Goal: Information Seeking & Learning: Learn about a topic

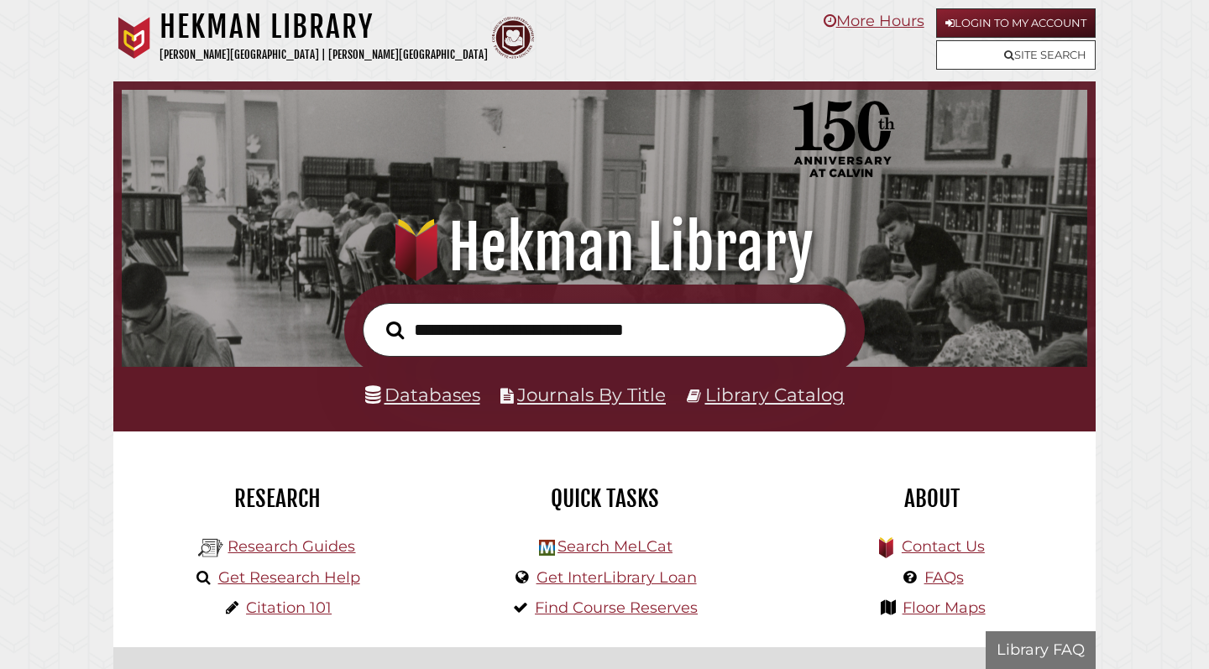
scroll to position [319, 957]
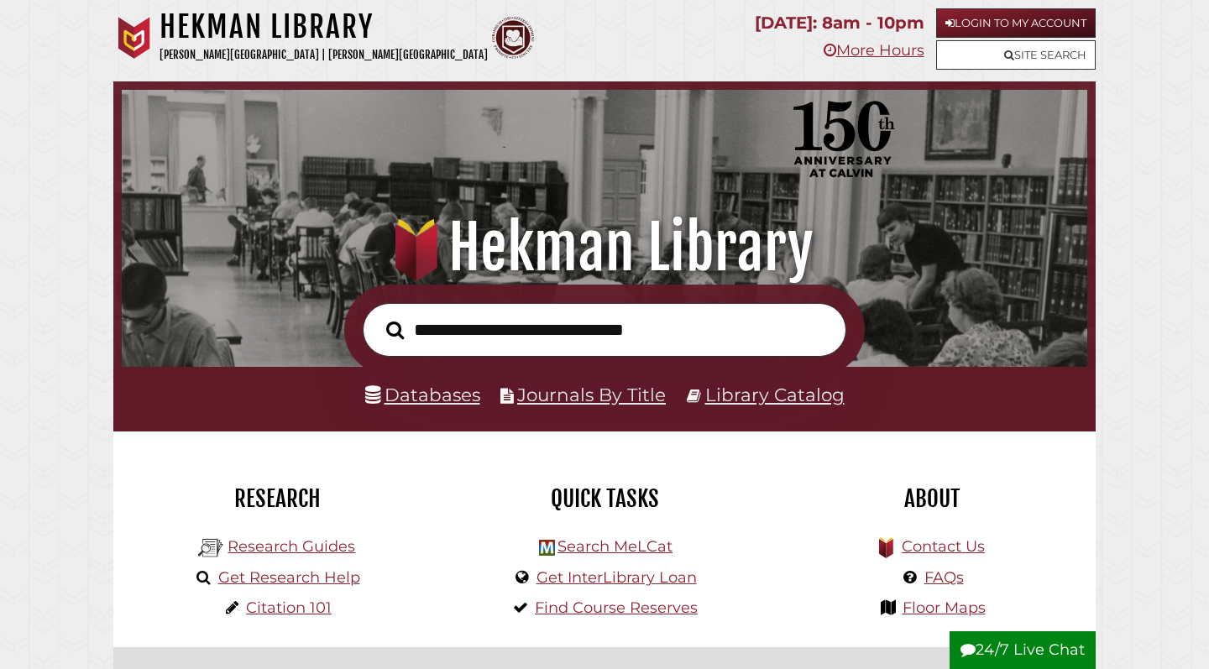
click at [437, 400] on link "Databases" at bounding box center [422, 395] width 115 height 22
click at [426, 414] on div "Databases Journals By Title Library Catalog" at bounding box center [604, 399] width 982 height 65
click at [420, 398] on link "Databases" at bounding box center [422, 395] width 115 height 22
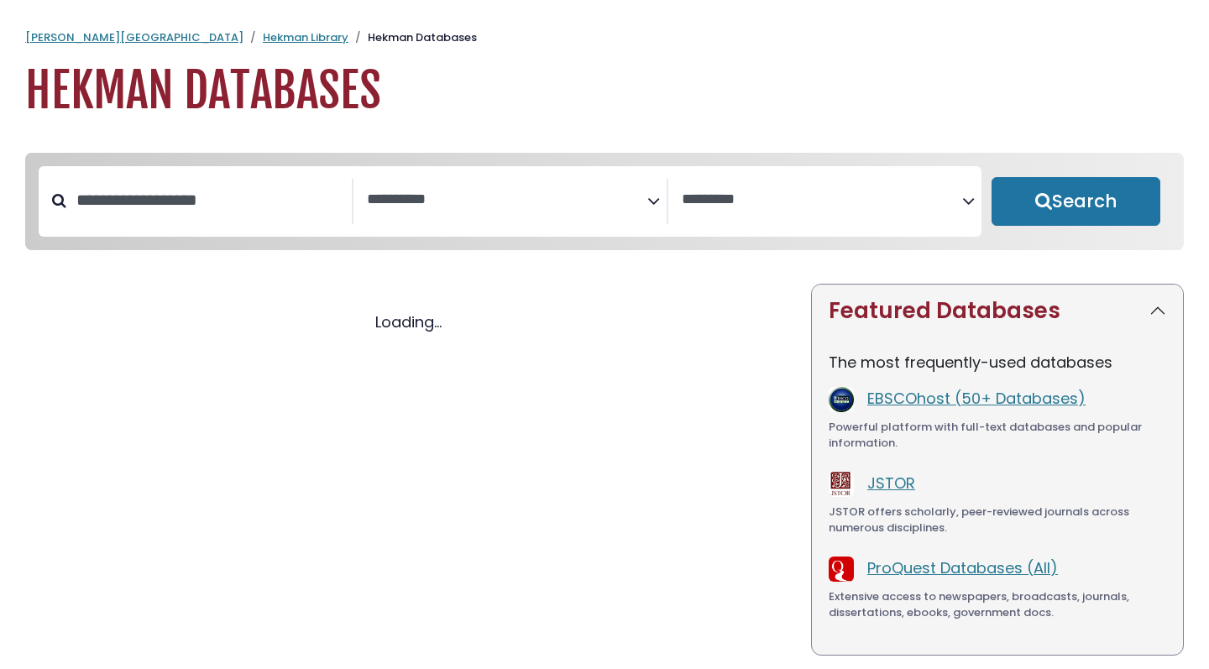
select select "Database Subject Filter"
select select "Database Vendors Filter"
select select "Database Subject Filter"
select select "Database Vendors Filter"
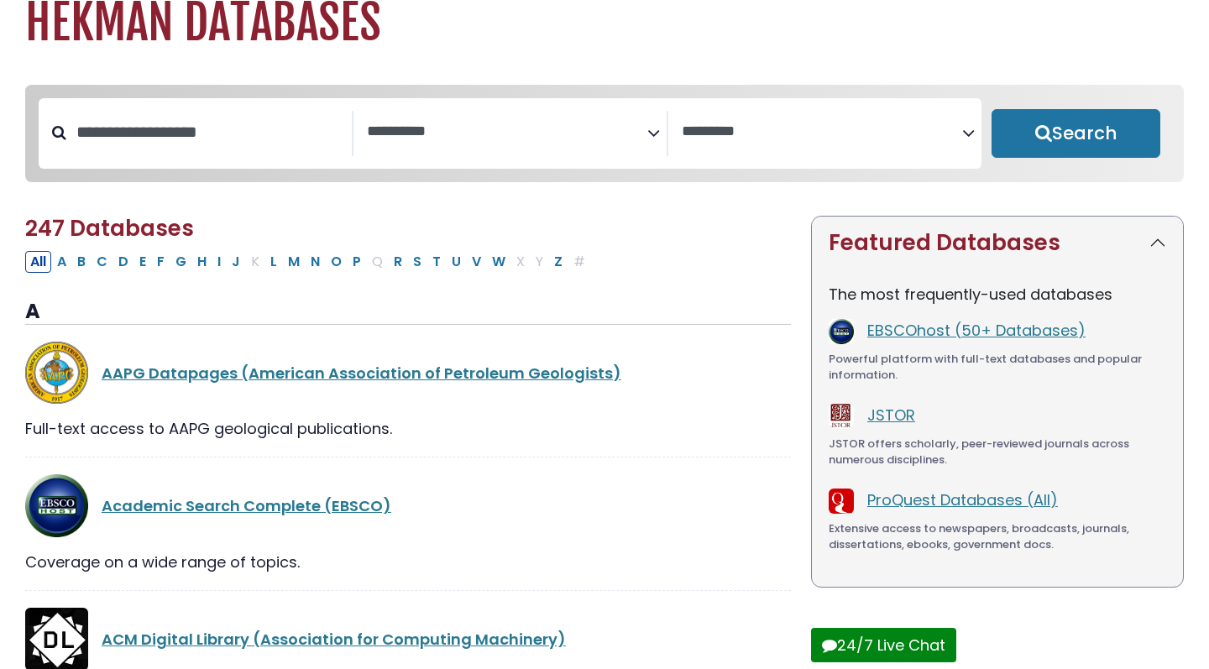
scroll to position [107, 0]
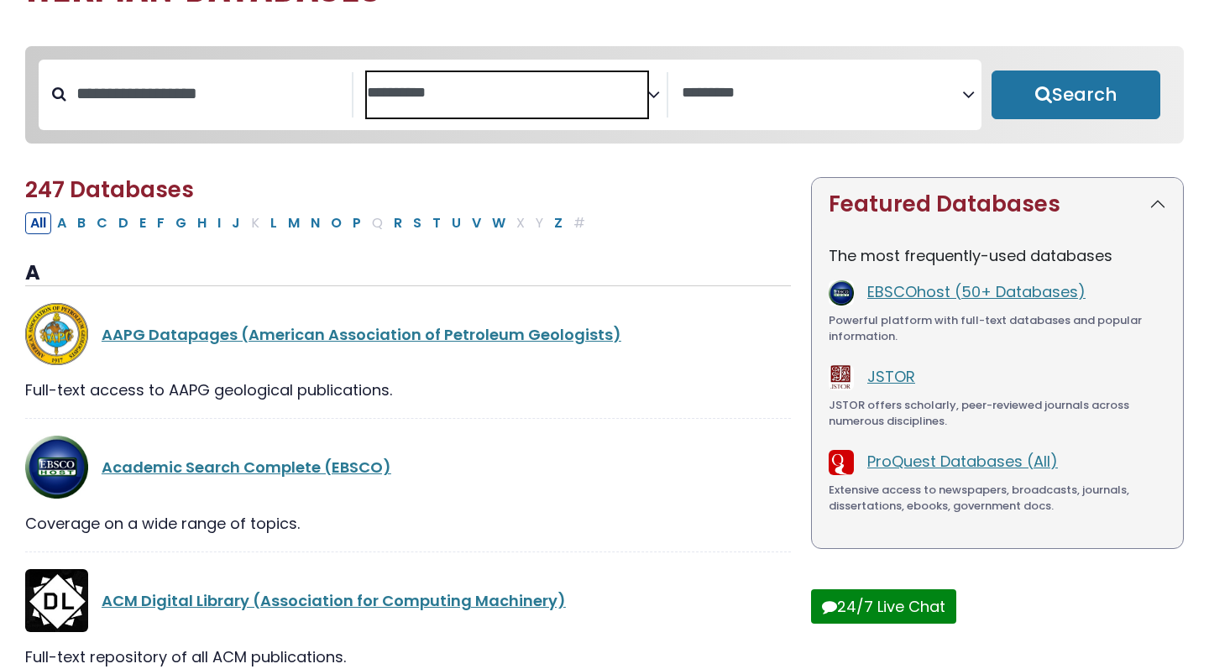
click at [401, 107] on span "Search filters" at bounding box center [507, 94] width 280 height 45
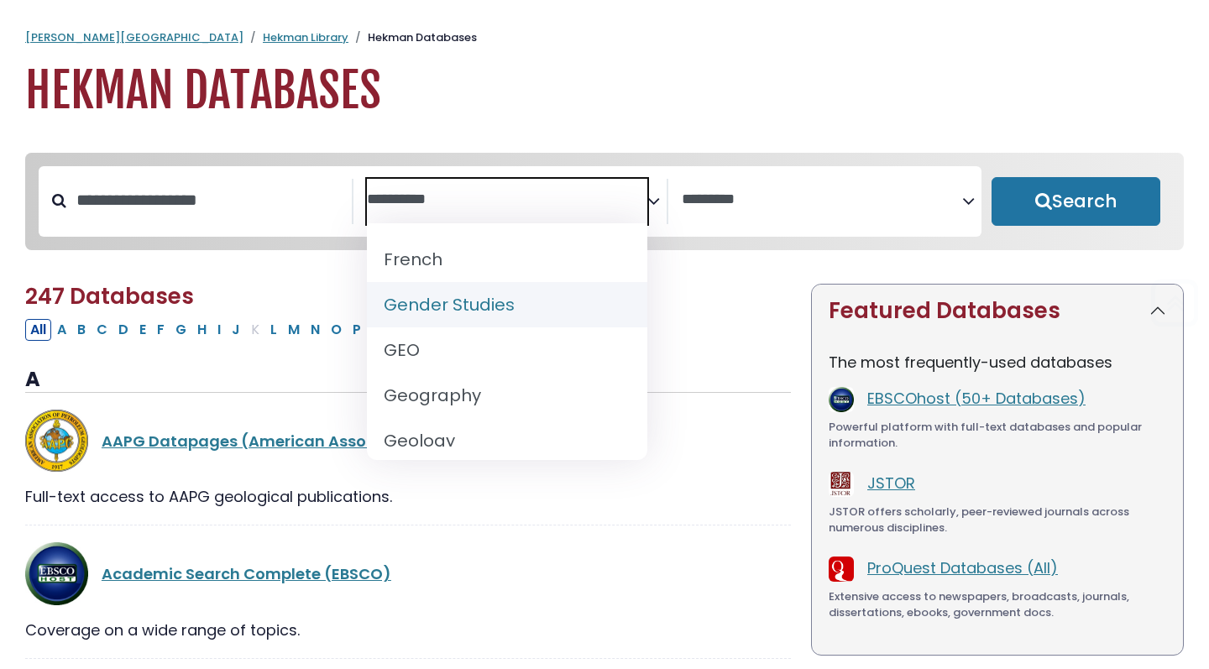
scroll to position [0, 0]
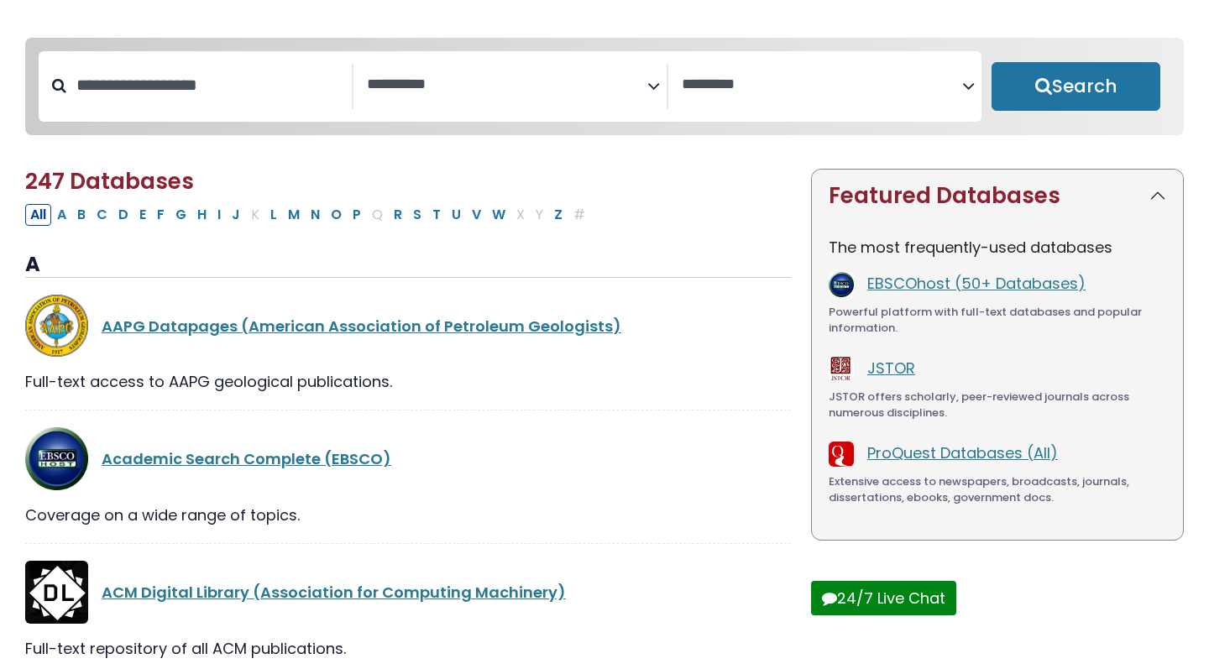
scroll to position [135, 0]
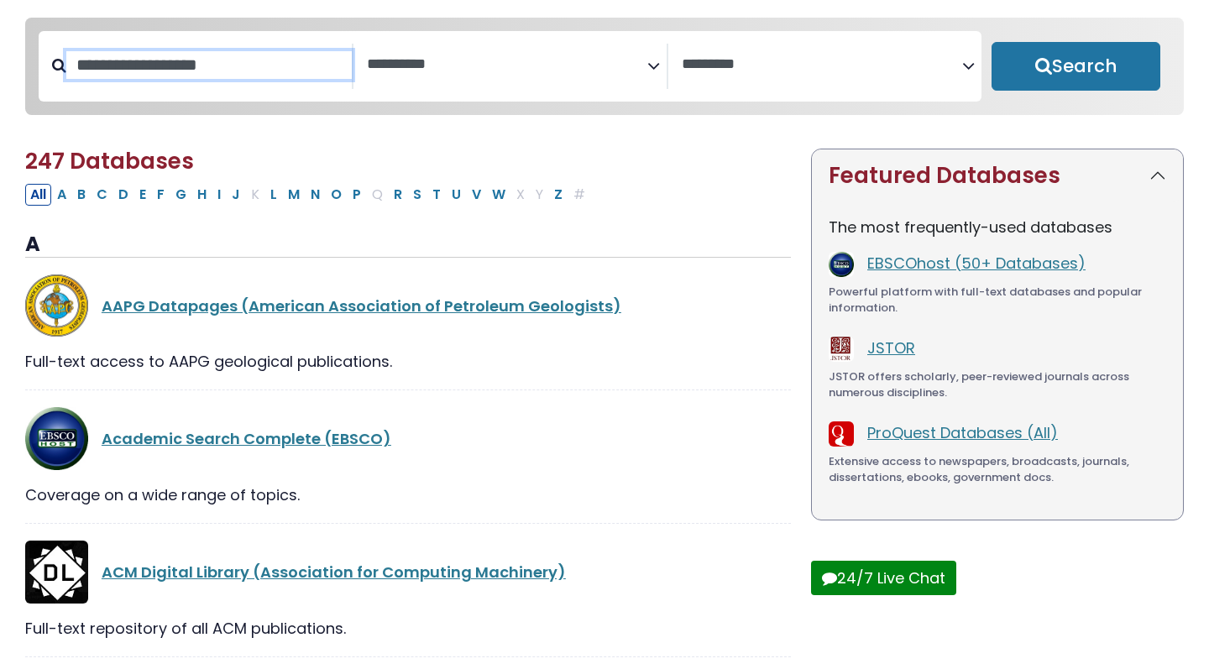
click at [181, 68] on input "Search database by title or keyword" at bounding box center [208, 65] width 285 height 28
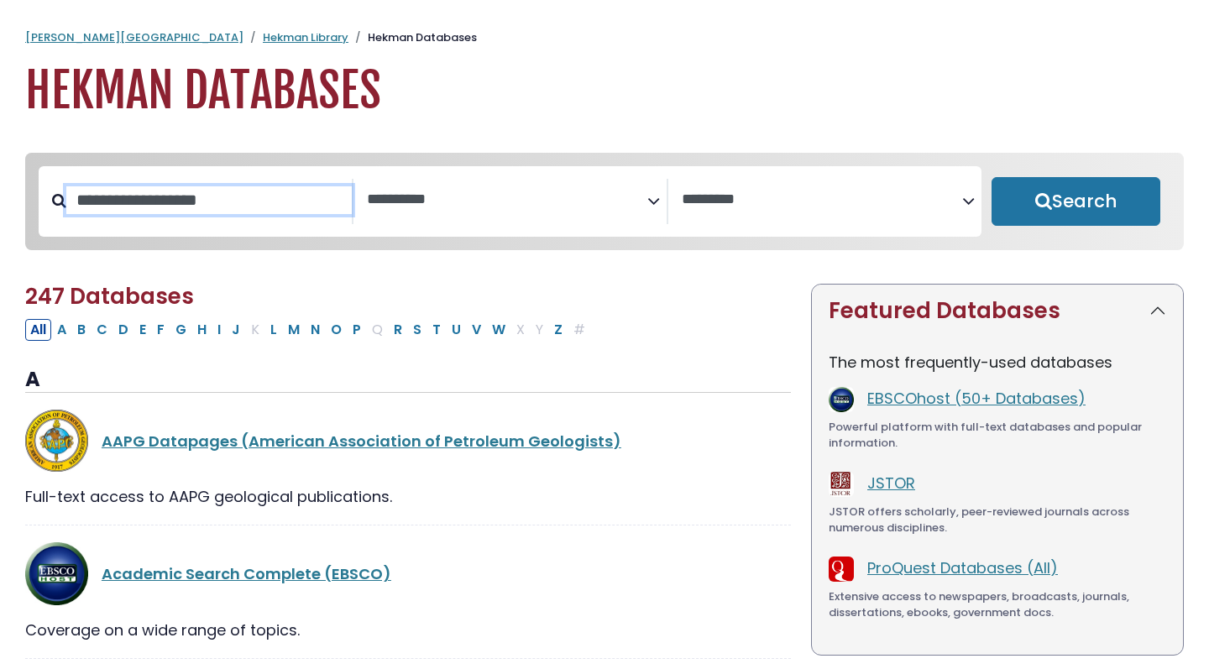
scroll to position [0, 0]
click at [437, 206] on textarea "Search" at bounding box center [507, 200] width 280 height 18
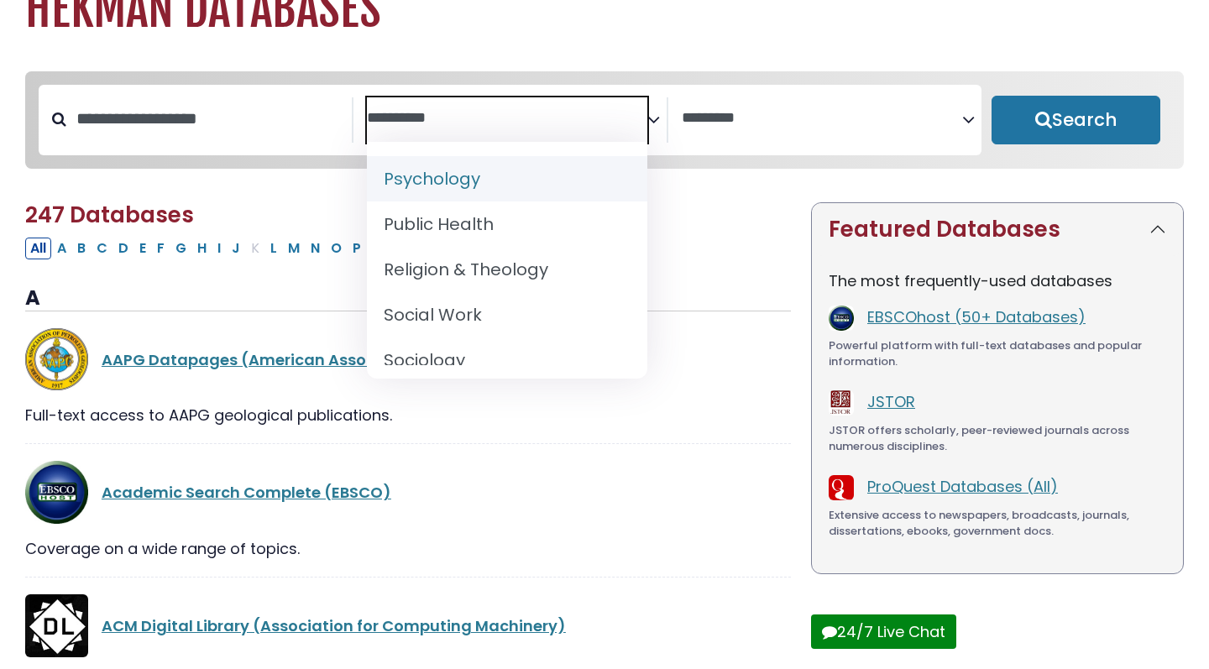
scroll to position [87, 0]
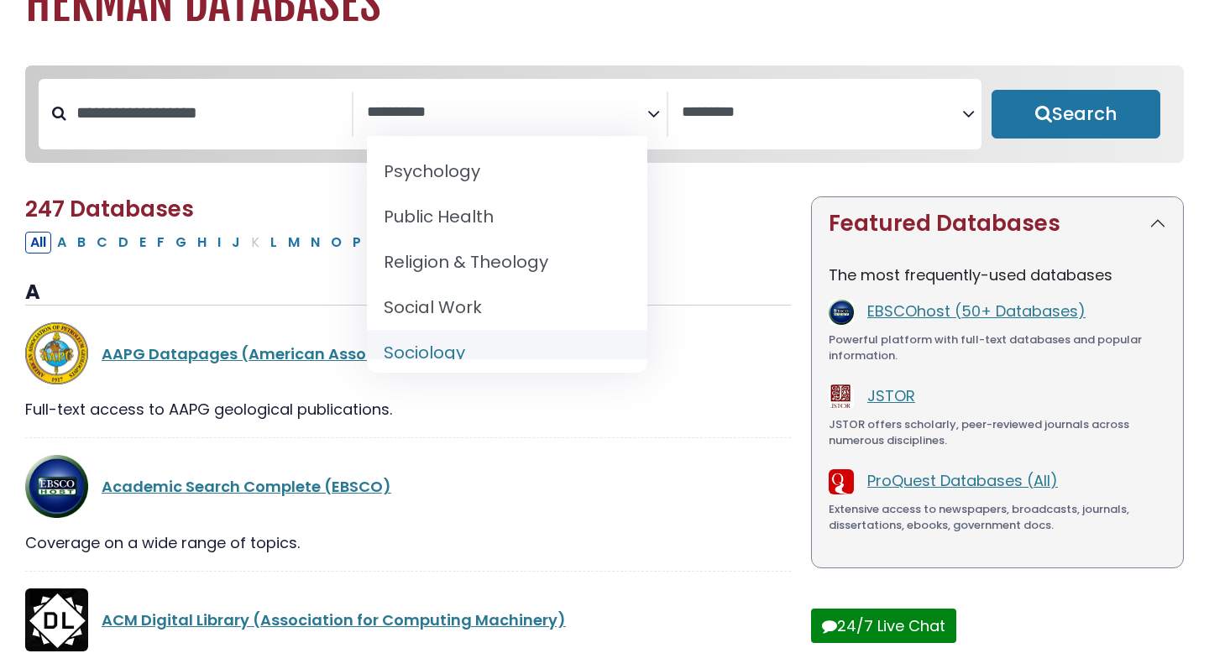
select select "*****"
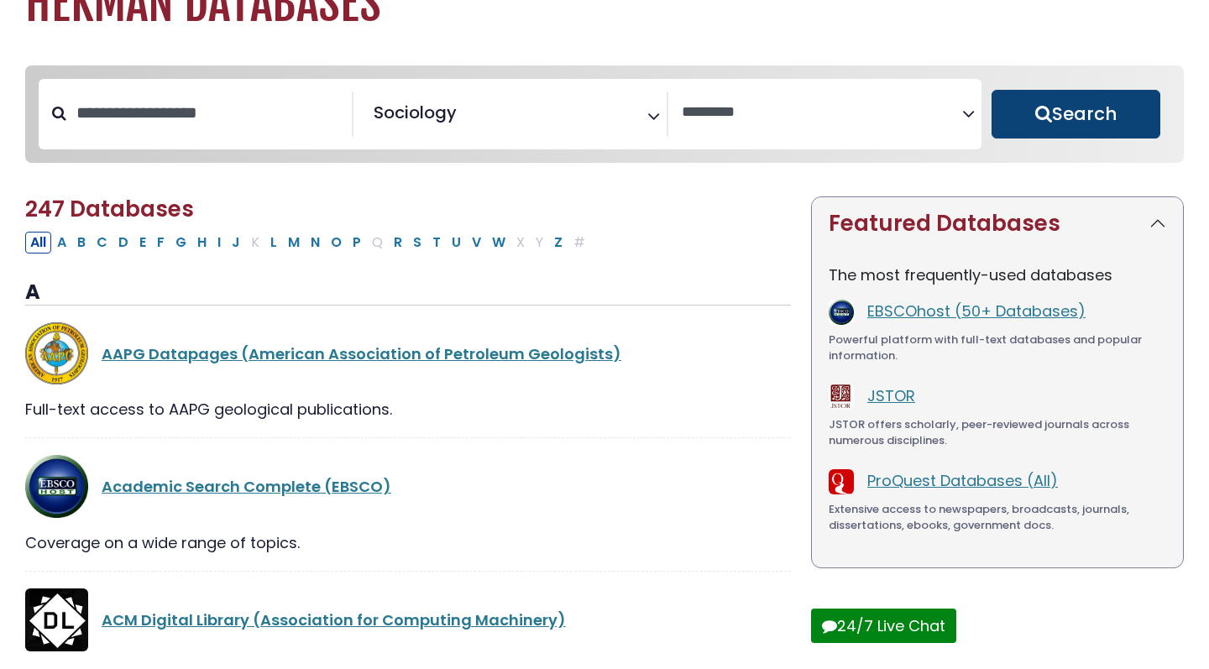
click at [1060, 97] on button "Search" at bounding box center [1075, 114] width 169 height 49
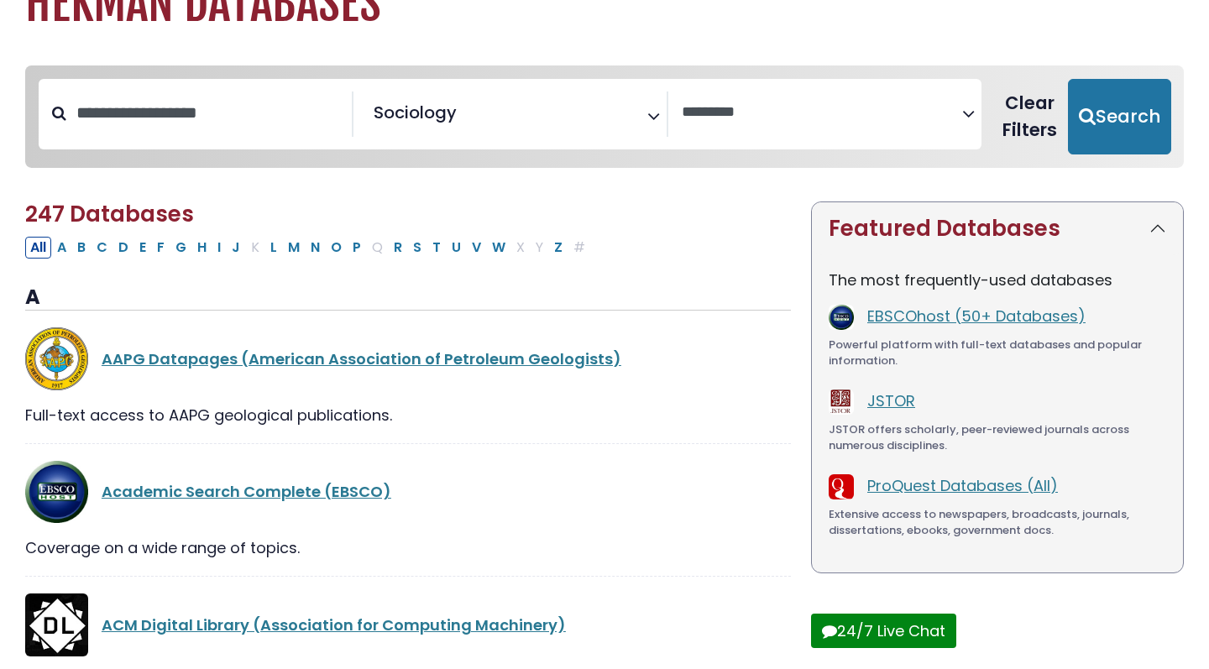
select select "Database Vendors Filter"
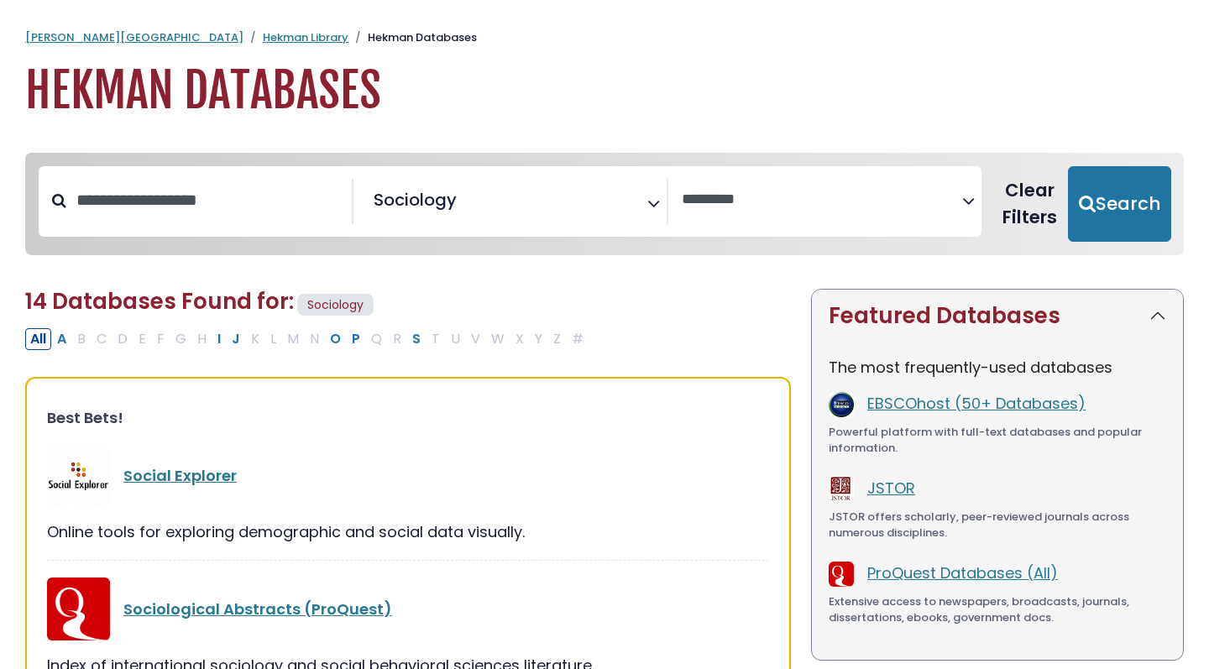
click at [1041, 203] on button "Clear Filters" at bounding box center [1029, 204] width 76 height 76
select select "Database Subject Filter"
select select "Database Vendors Filter"
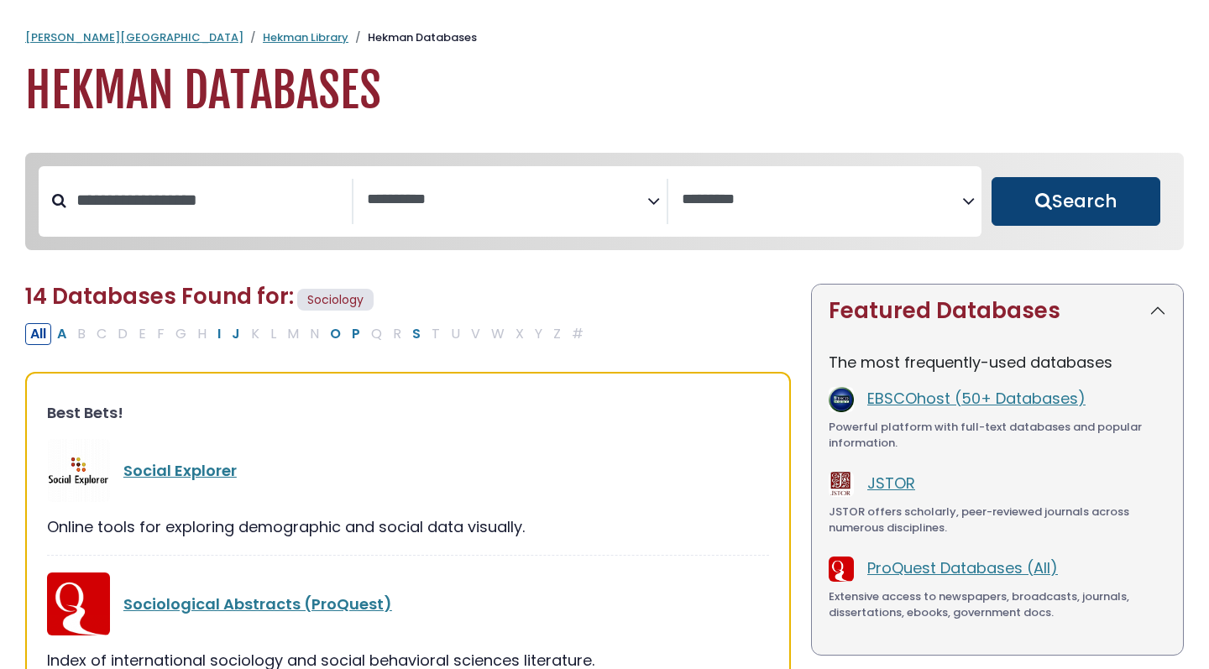
select select "Database Subject Filter"
select select "Database Vendors Filter"
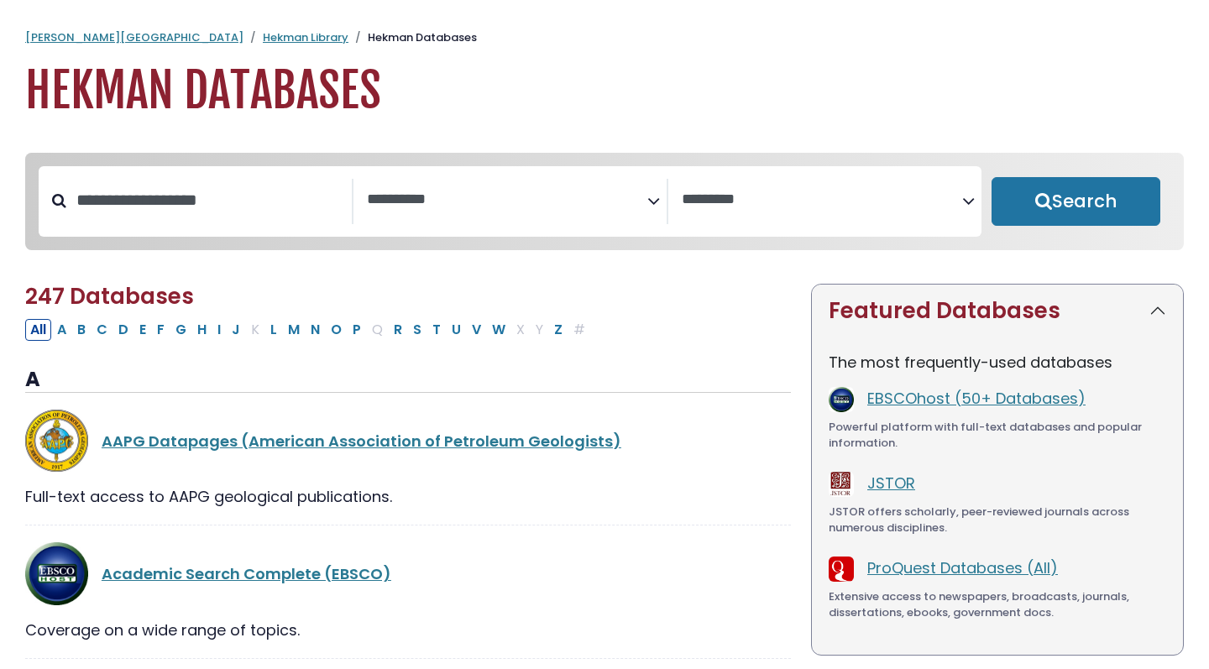
click at [186, 173] on div "**********" at bounding box center [510, 201] width 943 height 71
click at [188, 210] on input "Search database by title or keyword" at bounding box center [208, 200] width 285 height 28
type input "**********"
click at [1075, 202] on button "Search" at bounding box center [1075, 201] width 169 height 49
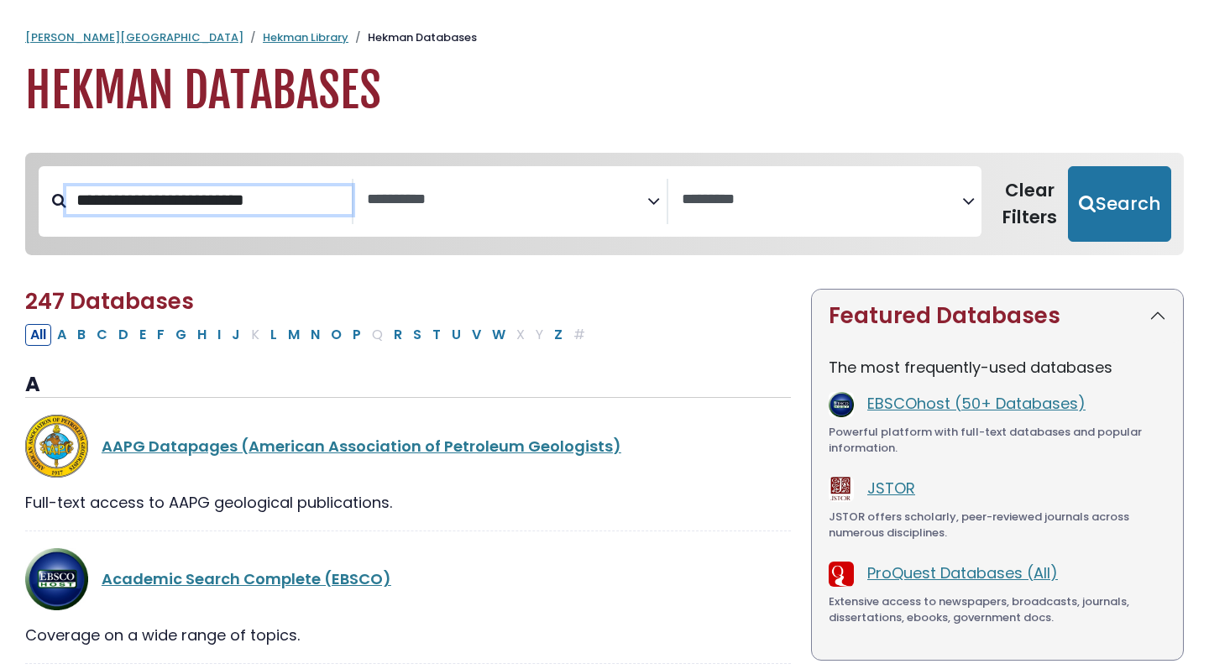
select select "Database Subject Filter"
select select "Database Vendors Filter"
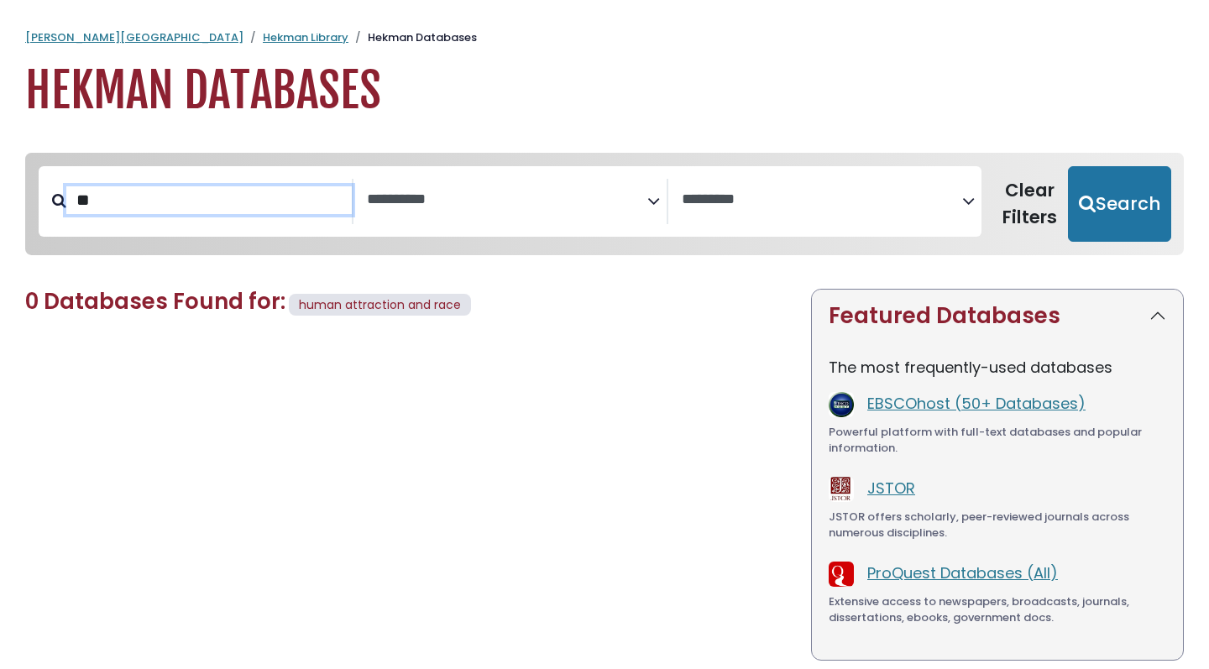
type input "*"
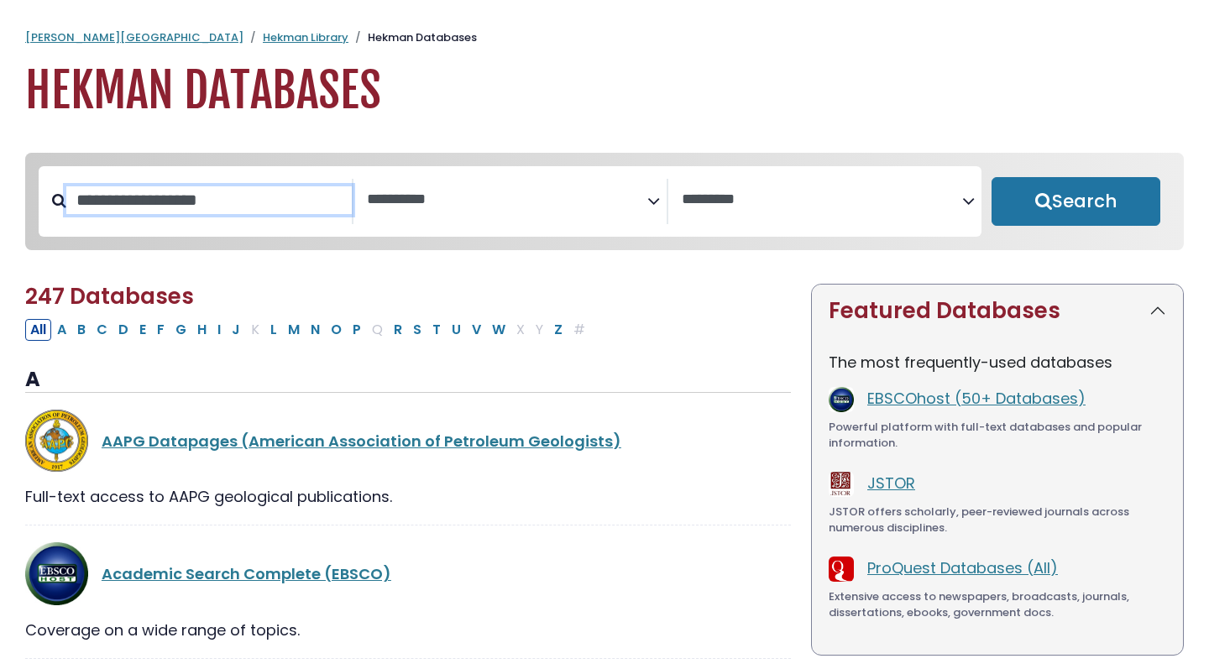
select select "Database Subject Filter"
select select "Database Vendors Filter"
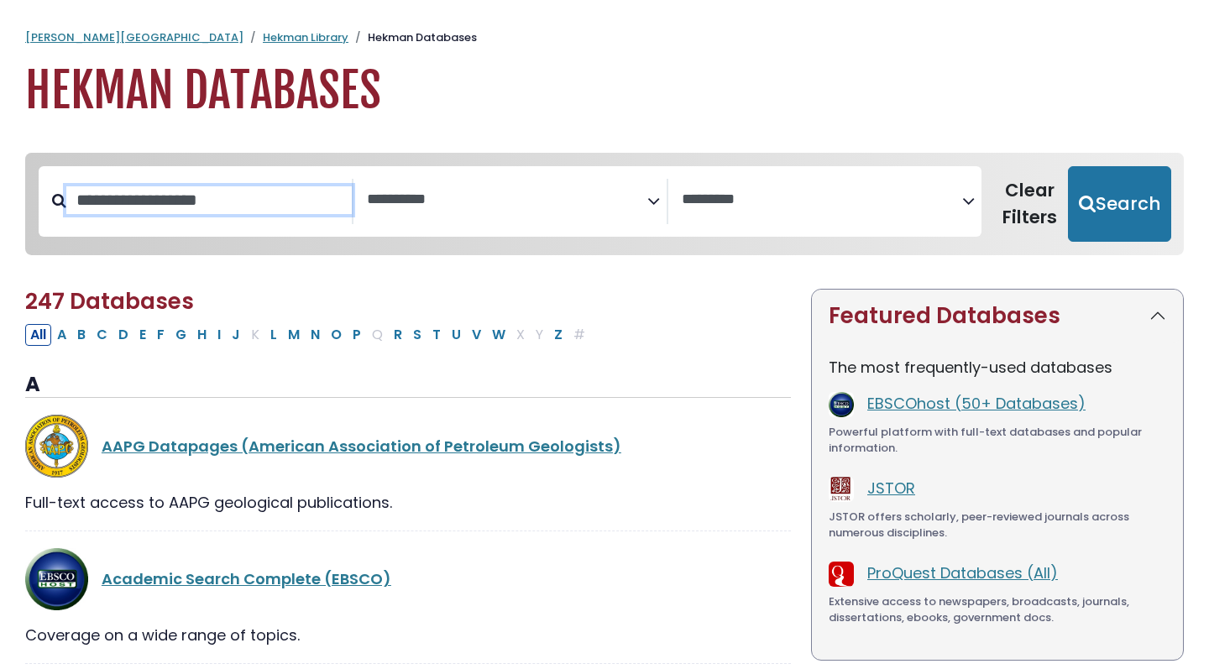
select select "*****"
select select "Database Vendors Filter"
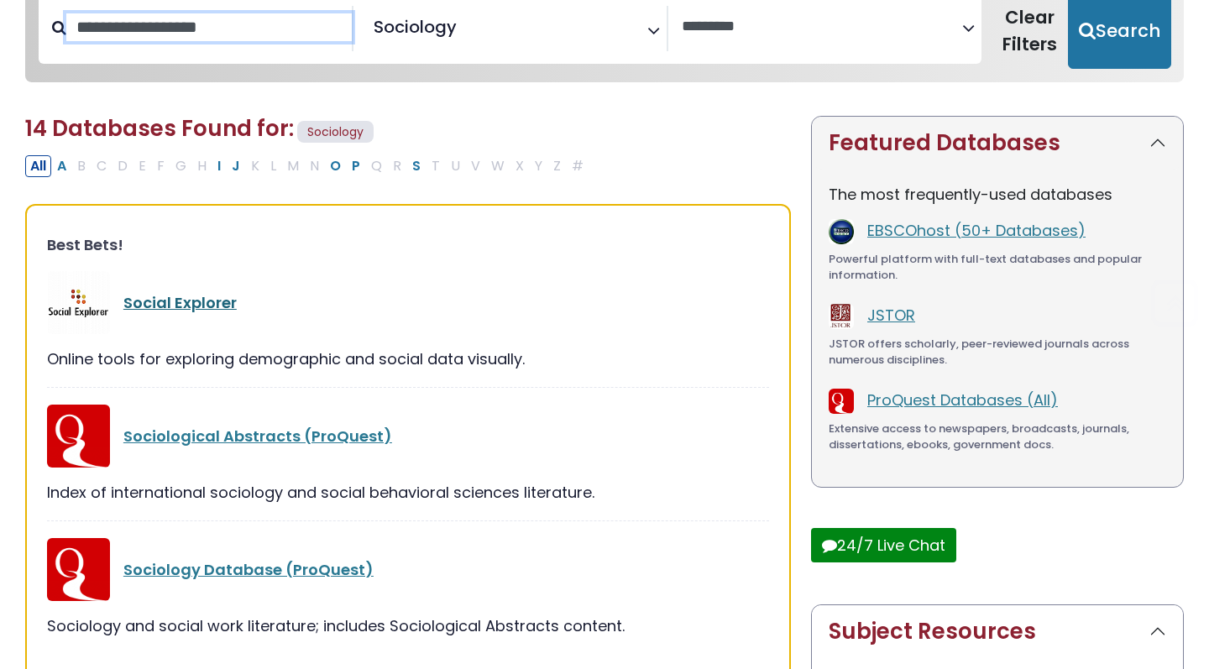
scroll to position [231, 0]
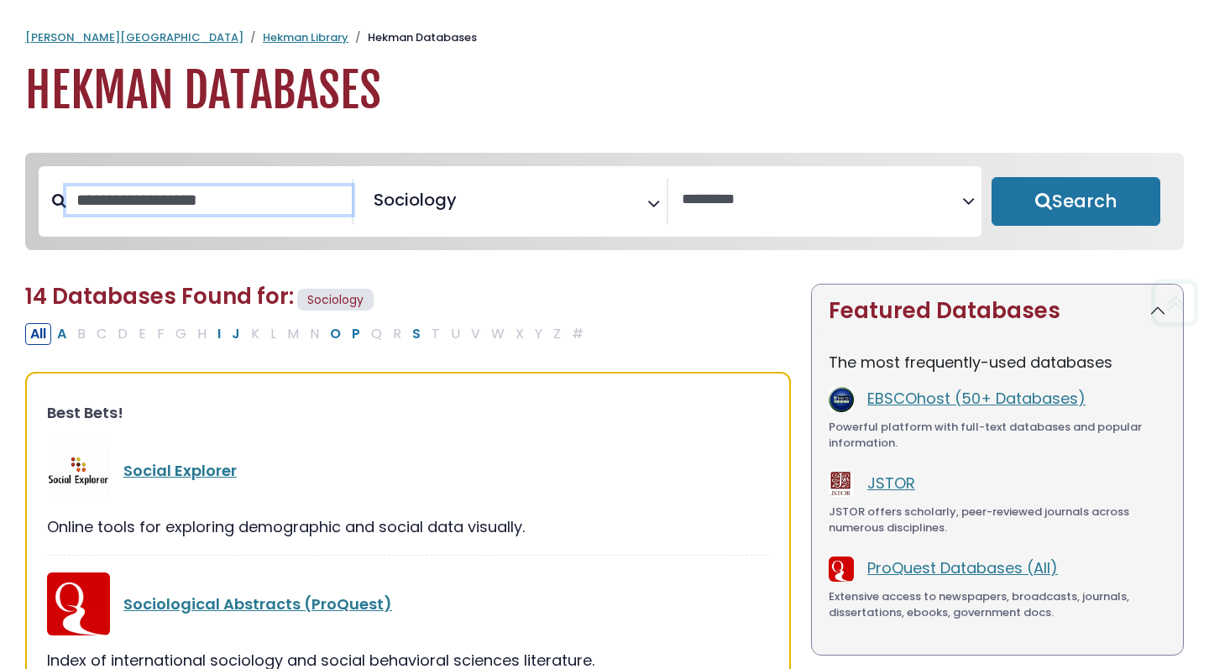
select select "Database Subject Filter"
select select "Database Vendors Filter"
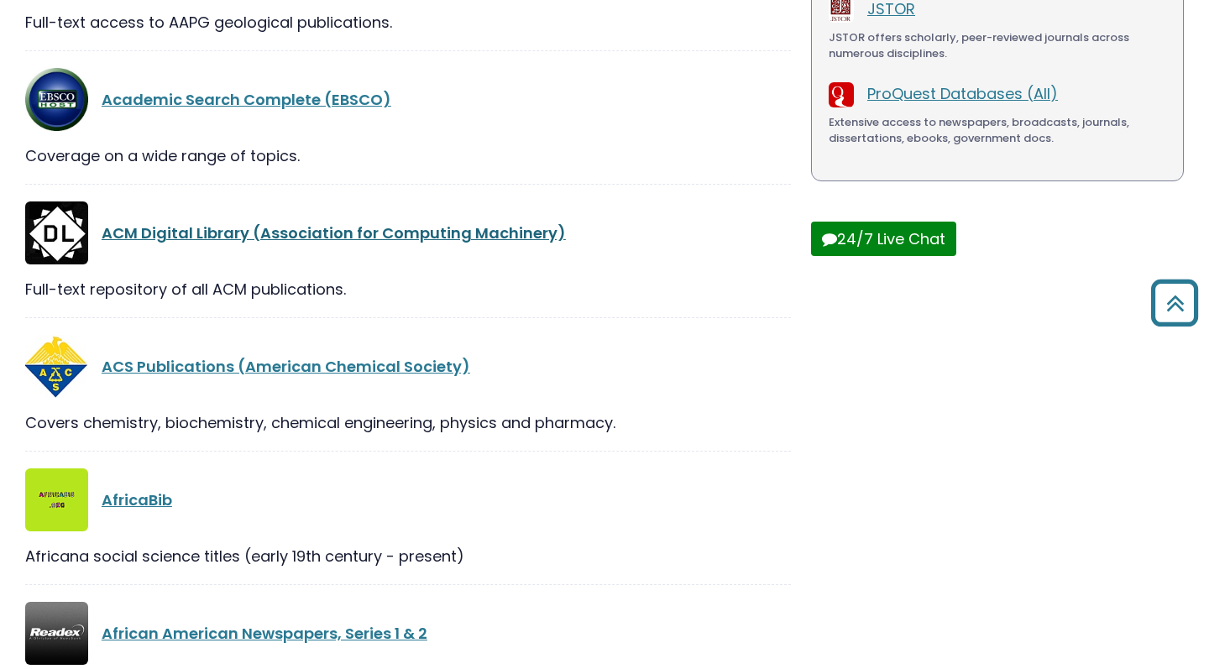
scroll to position [573, 0]
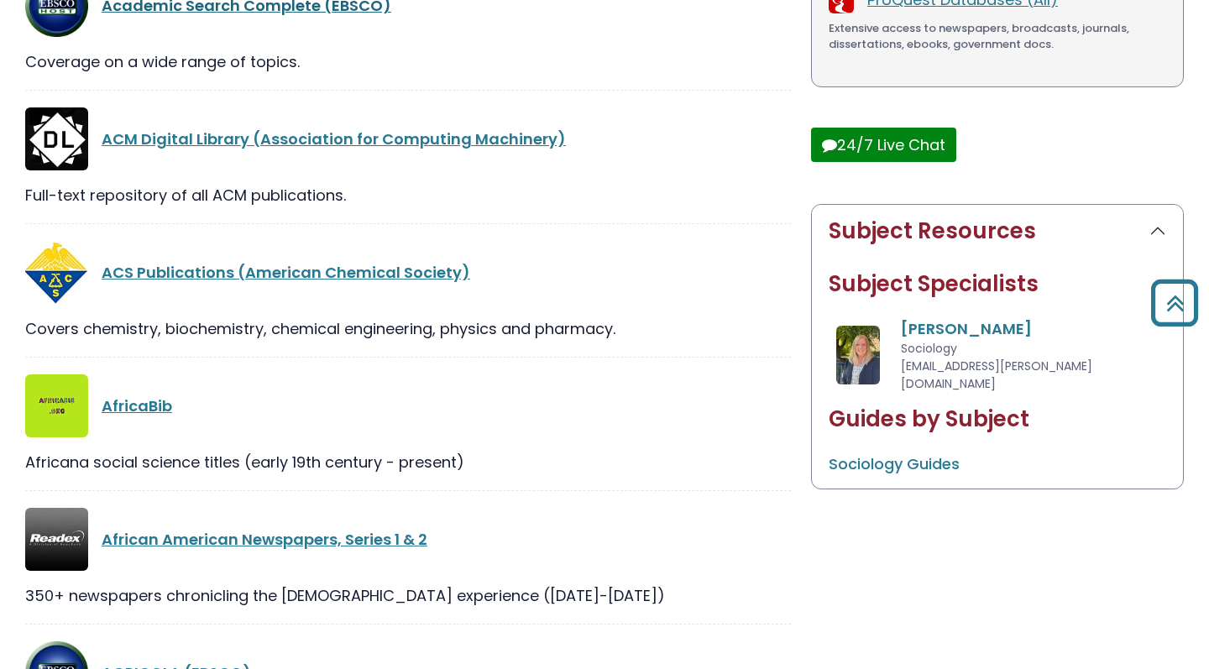
scroll to position [231, 0]
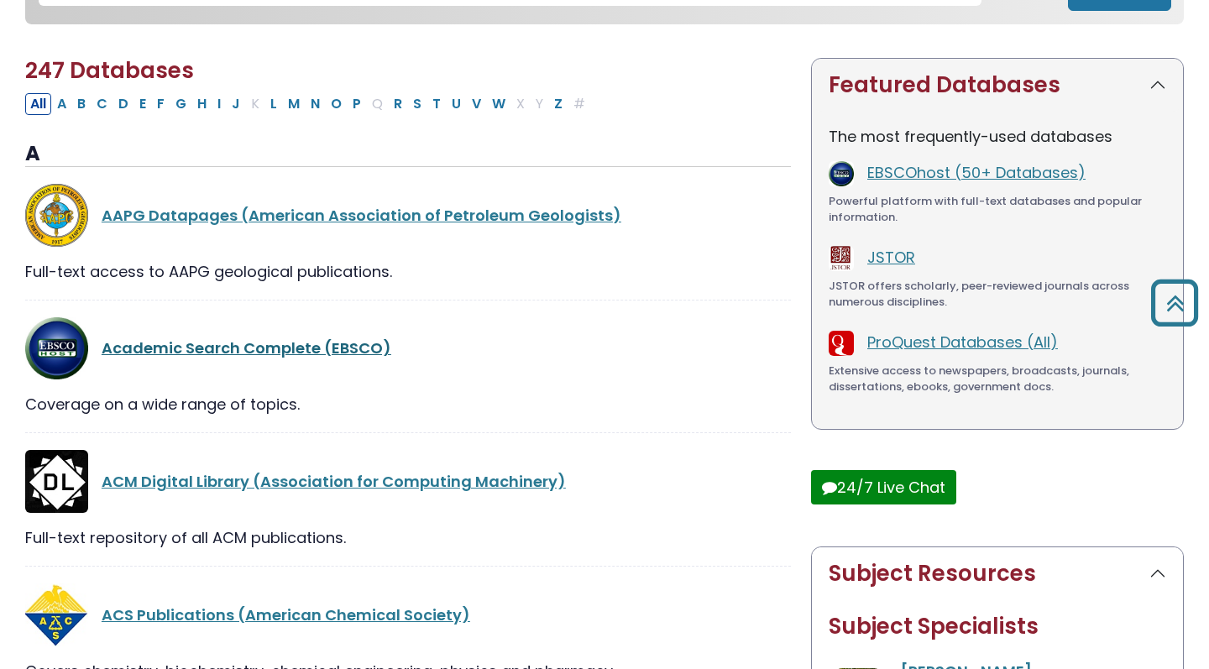
select select "*****"
select select "Database Vendors Filter"
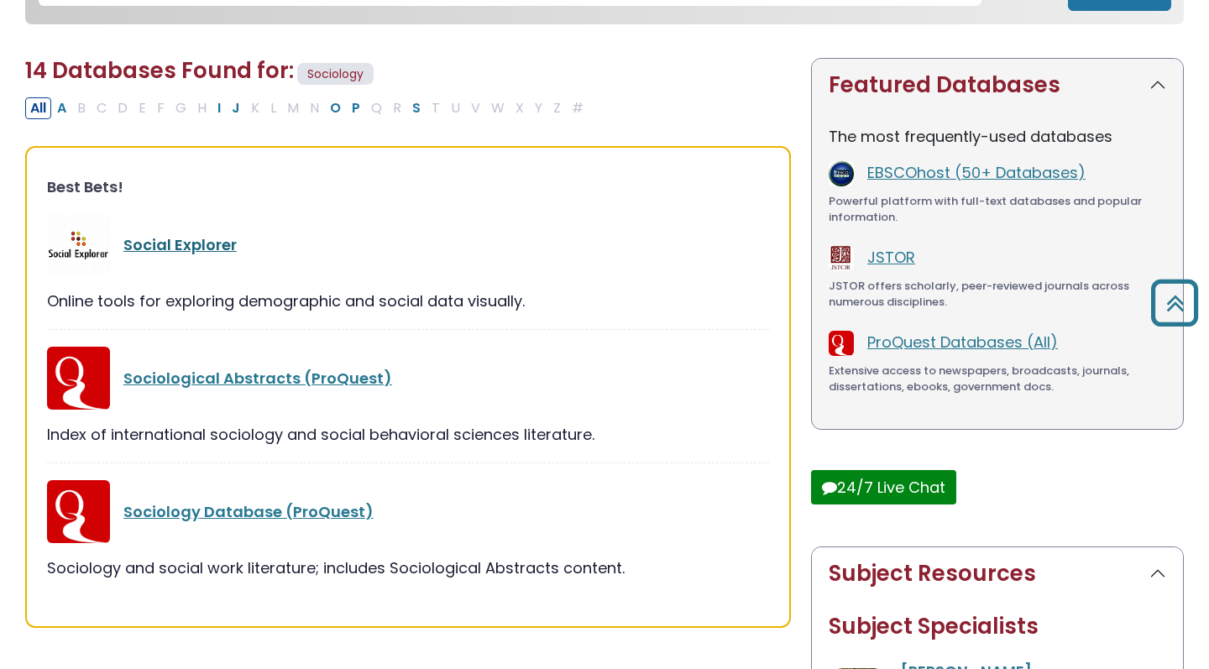
click at [171, 238] on link "Social Explorer" at bounding box center [179, 244] width 113 height 21
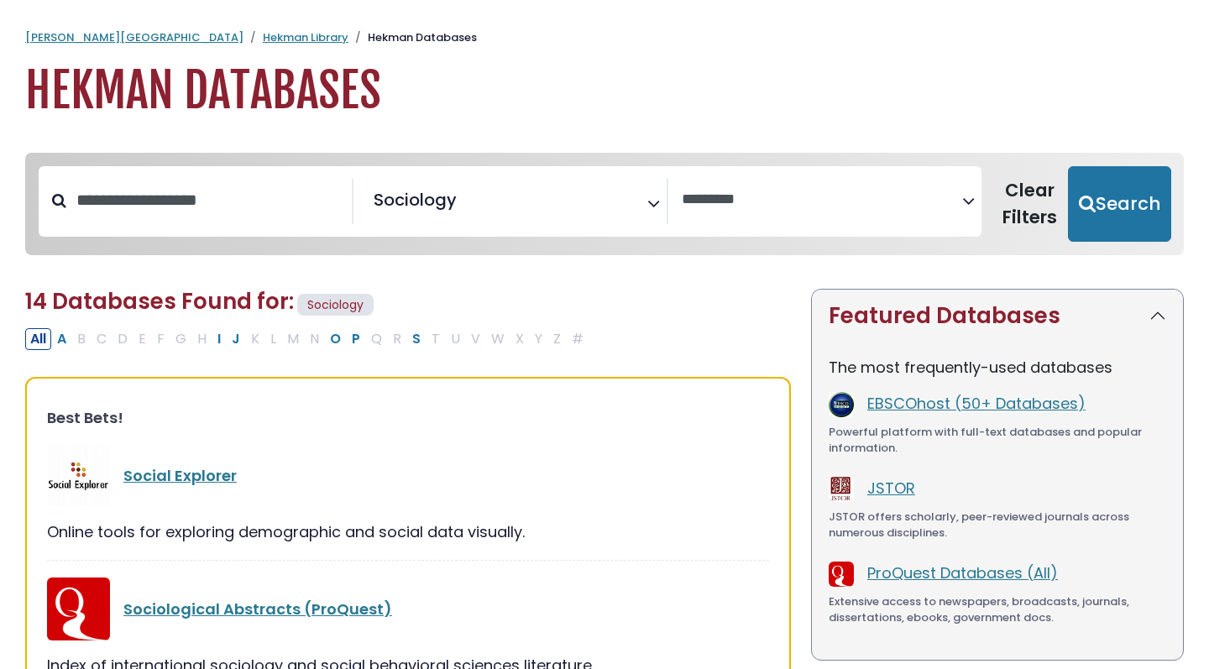
scroll to position [0, 0]
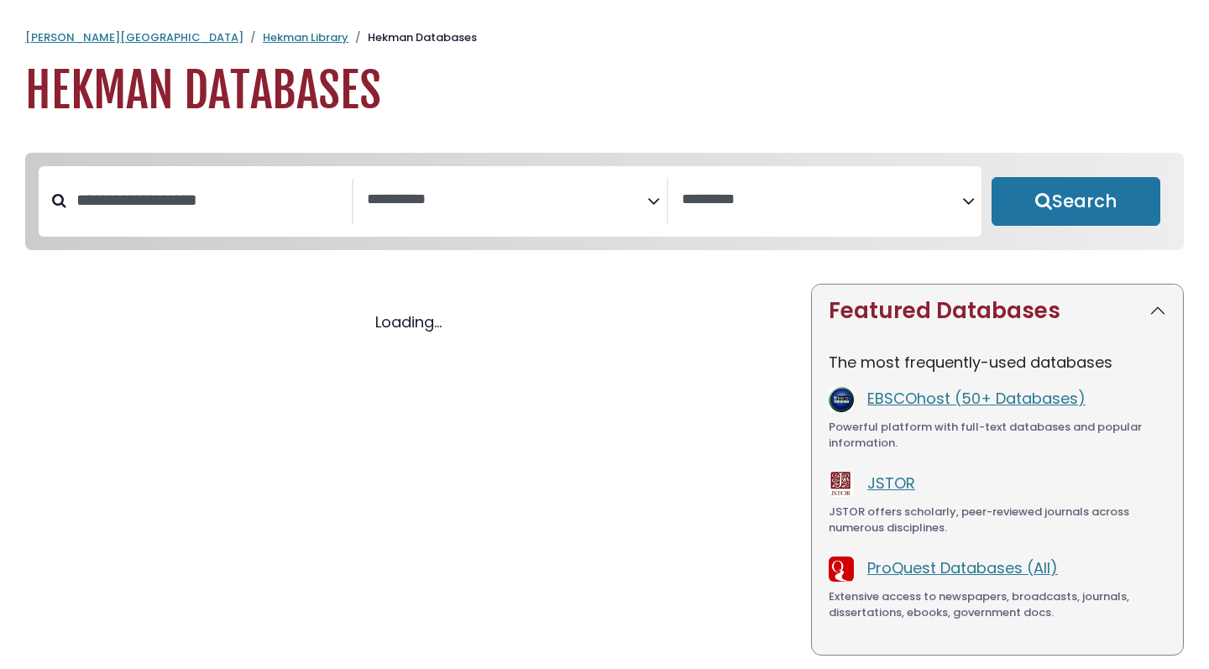
select select "Database Subject Filter"
select select "Database Vendors Filter"
select select "Database Subject Filter"
select select "Database Vendors Filter"
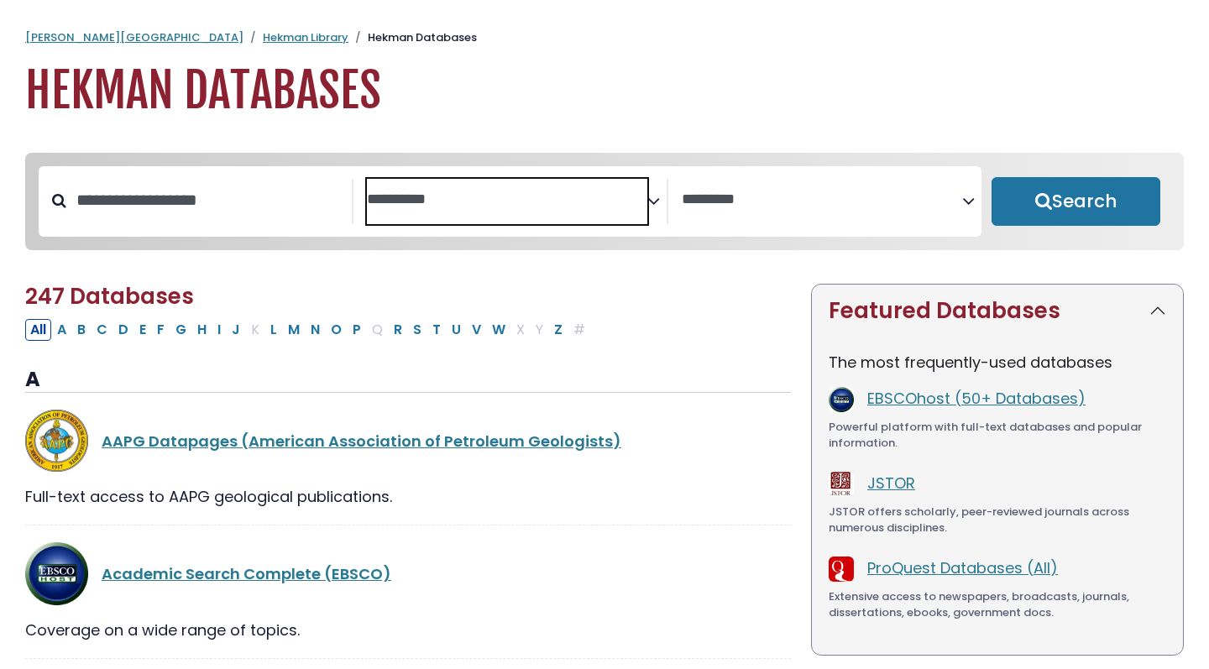
click at [562, 202] on textarea "Search" at bounding box center [507, 200] width 280 height 18
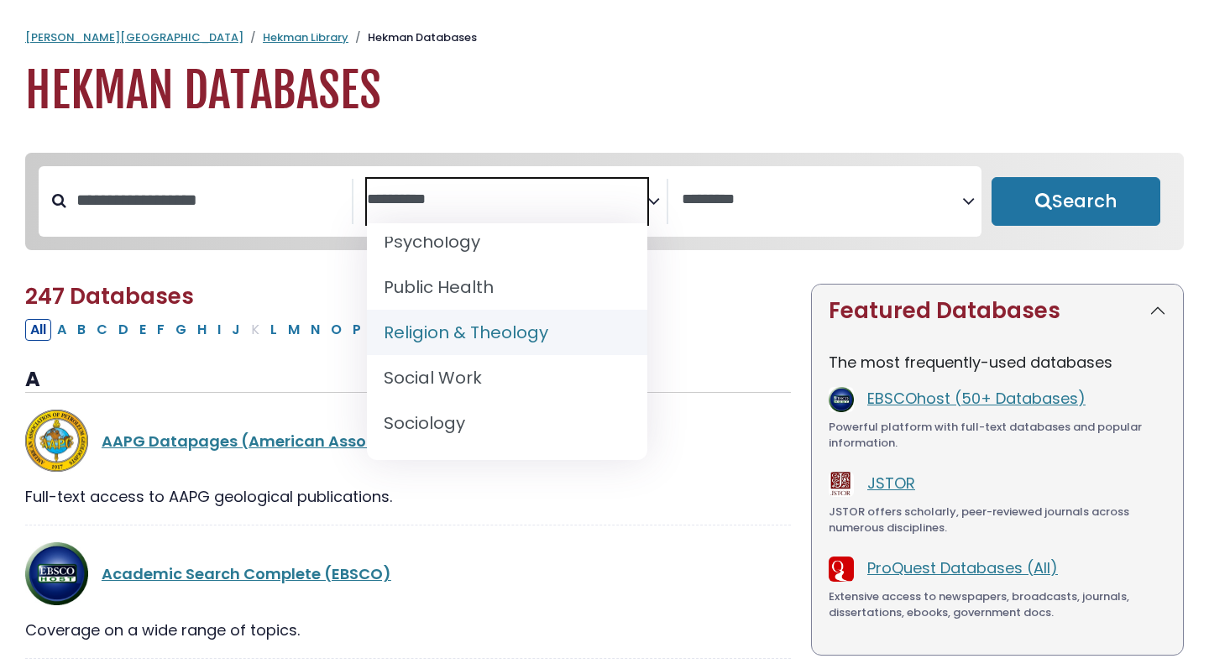
scroll to position [1601, 0]
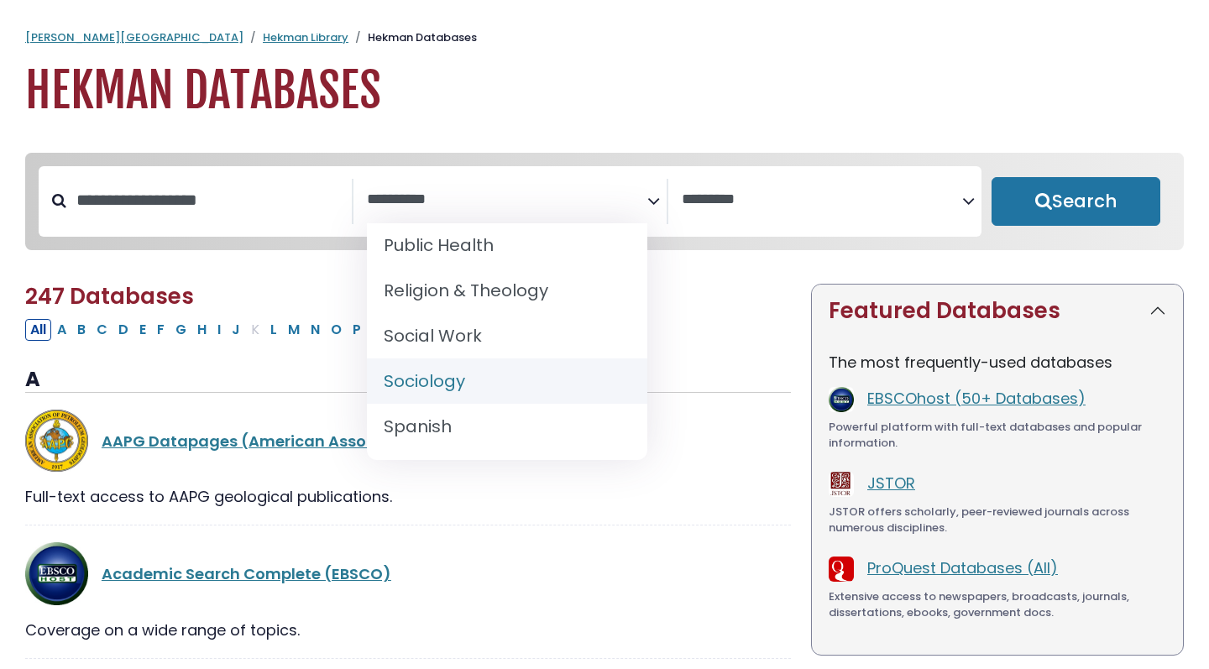
select select "*****"
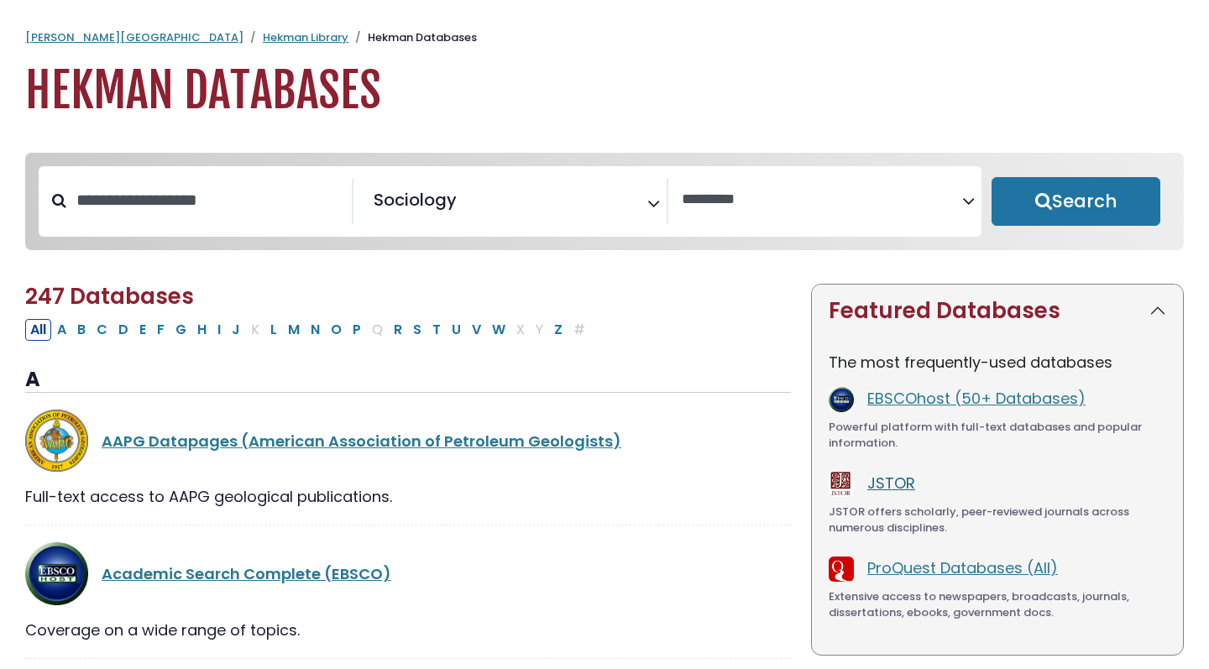
click at [876, 482] on link "JSTOR" at bounding box center [891, 483] width 48 height 21
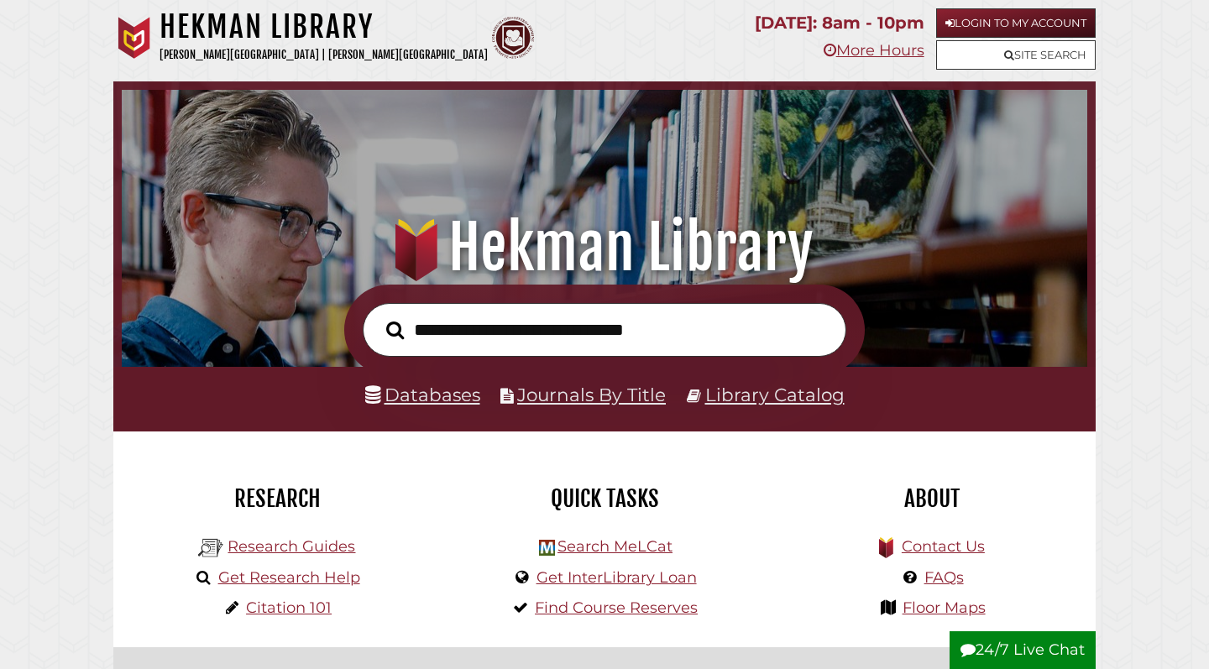
scroll to position [319, 957]
click at [410, 406] on li "Databases" at bounding box center [422, 395] width 115 height 32
click at [437, 400] on link "Databases" at bounding box center [422, 395] width 115 height 22
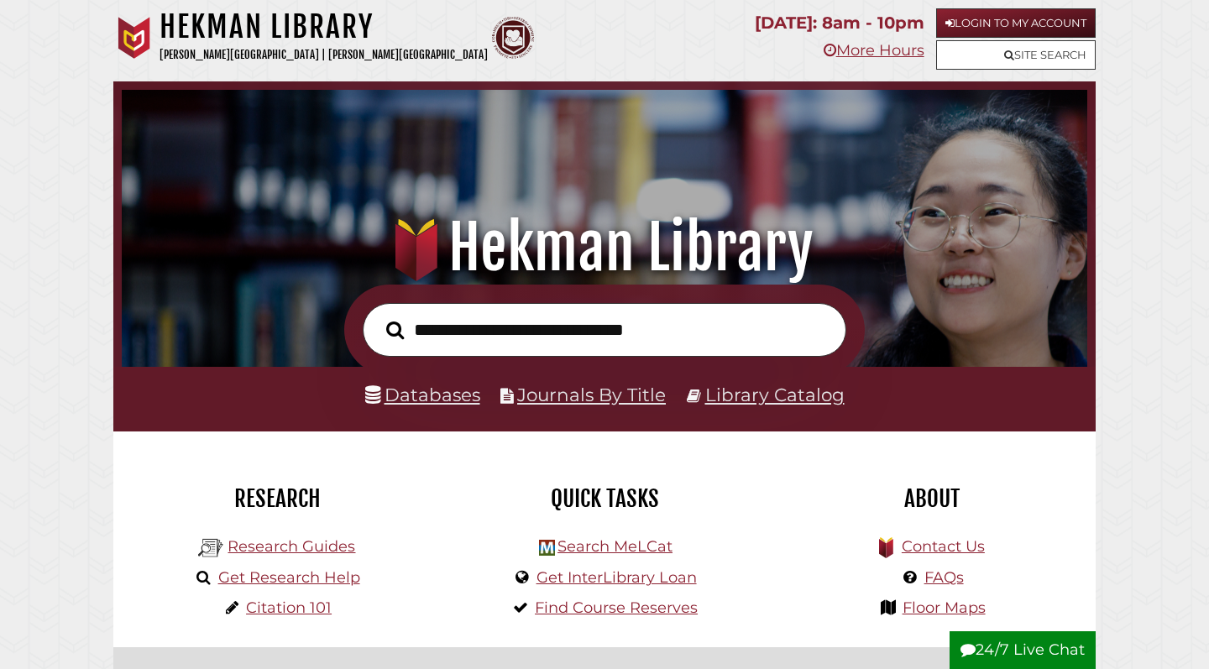
scroll to position [319, 957]
click at [414, 404] on link "Databases" at bounding box center [422, 395] width 115 height 22
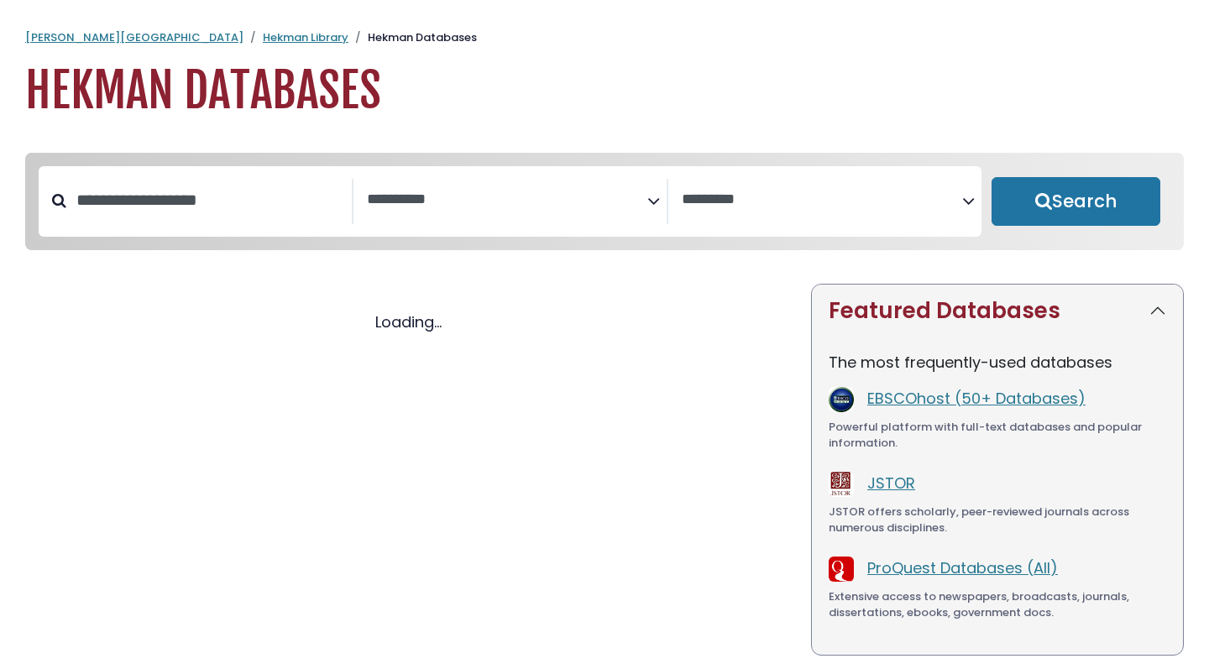
select select "Database Subject Filter"
select select "Database Vendors Filter"
select select "Database Subject Filter"
select select "Database Vendors Filter"
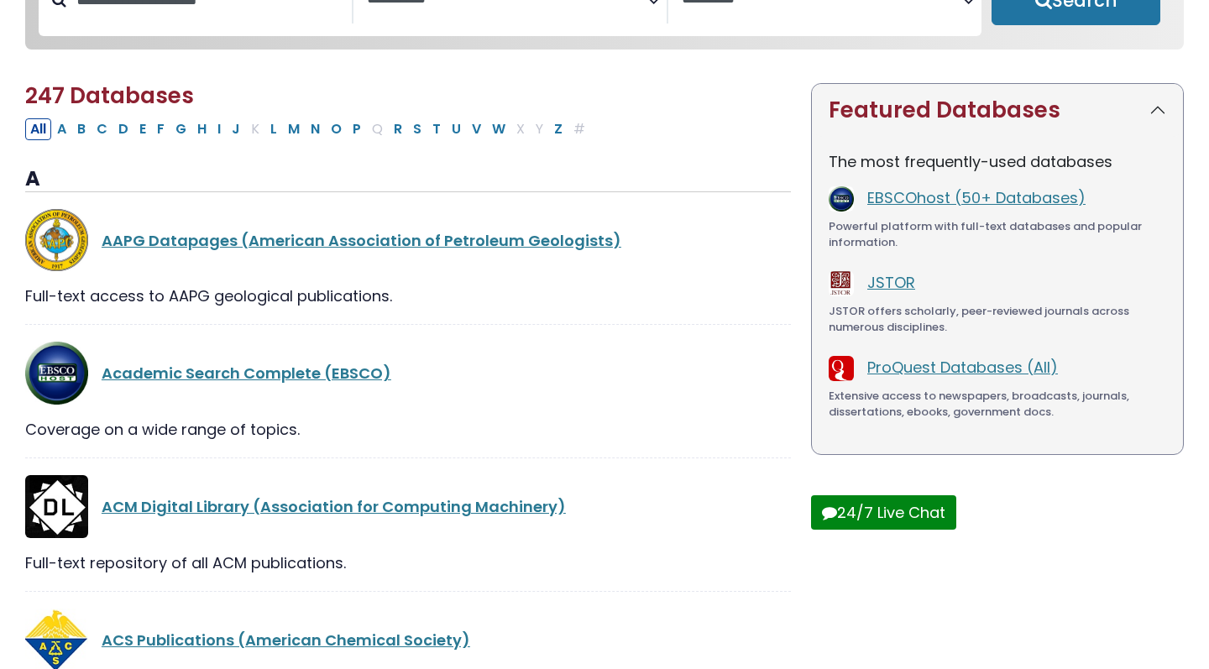
scroll to position [263, 0]
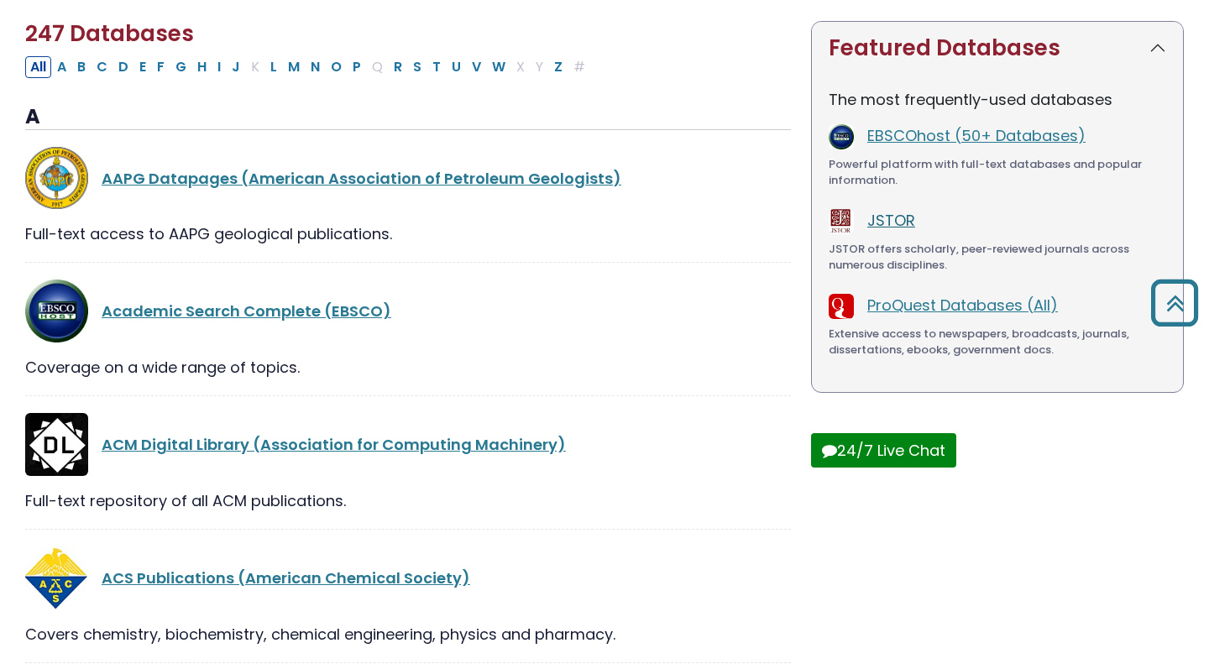
click at [891, 231] on link "JSTOR" at bounding box center [891, 220] width 48 height 21
